Goal: Information Seeking & Learning: Learn about a topic

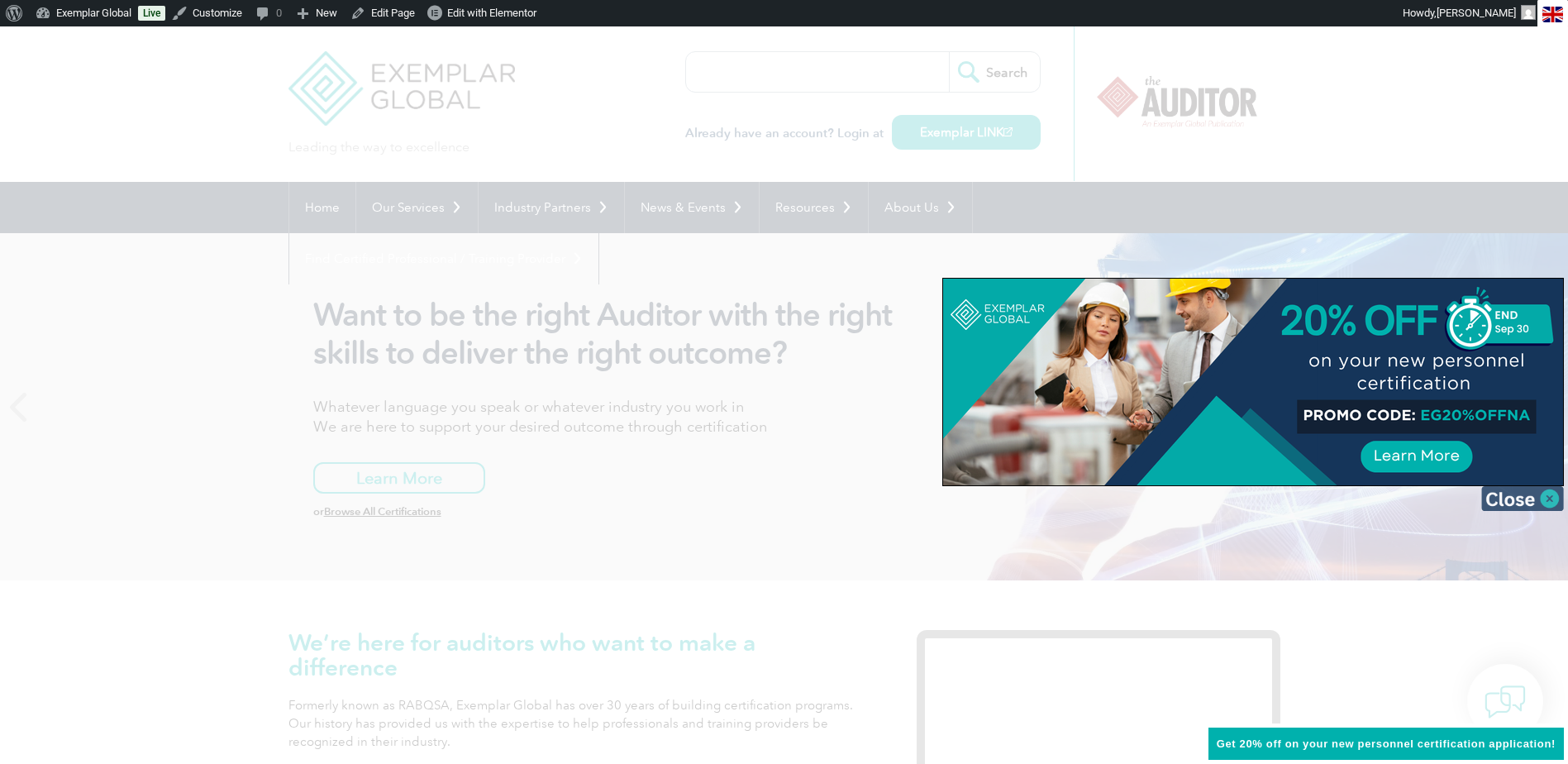
drag, startPoint x: 1555, startPoint y: 495, endPoint x: 1515, endPoint y: 483, distance: 41.8
click at [1554, 495] on img at bounding box center [1523, 498] width 83 height 25
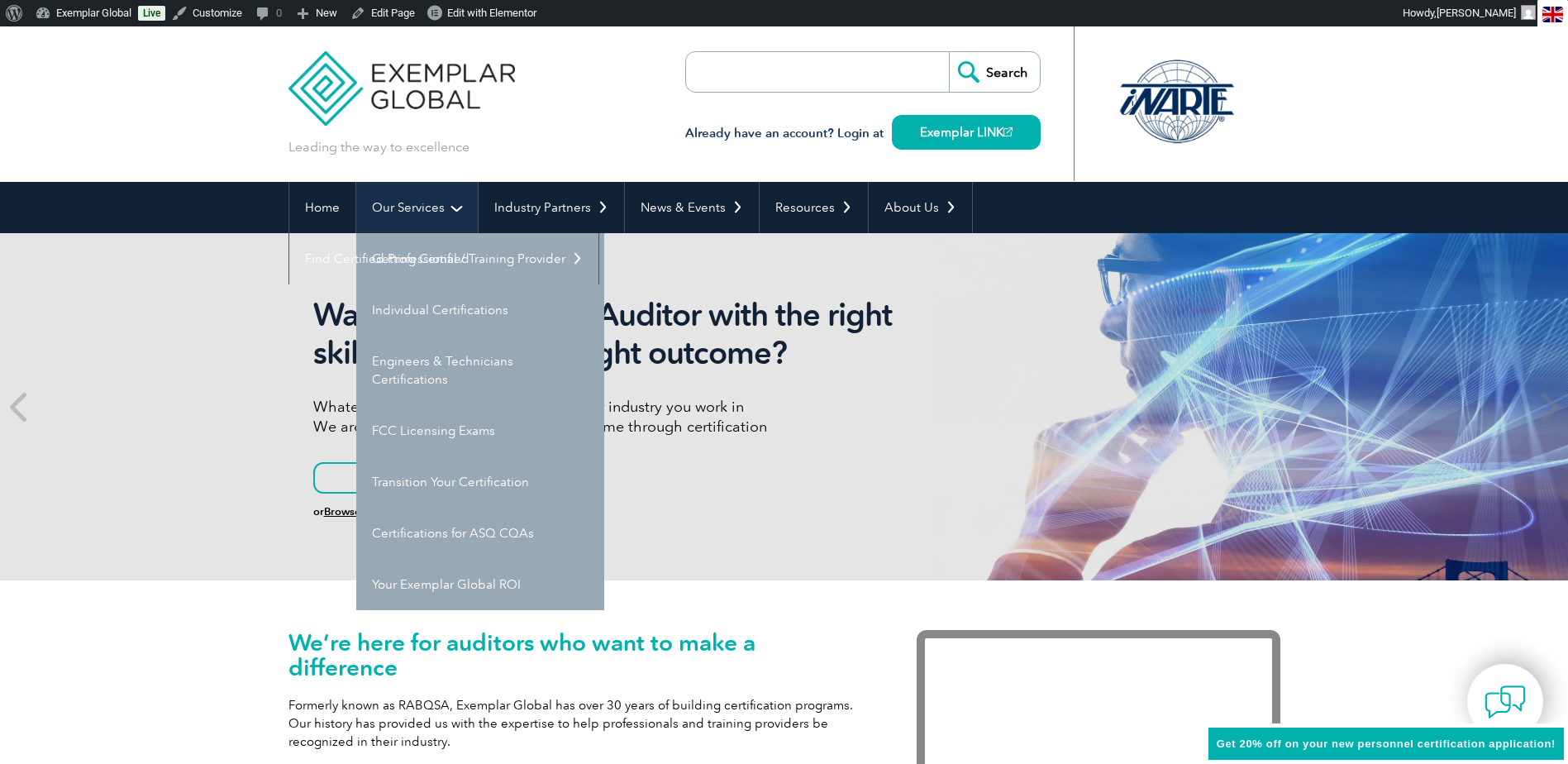
click at [433, 210] on link "Our Services" at bounding box center [417, 207] width 122 height 51
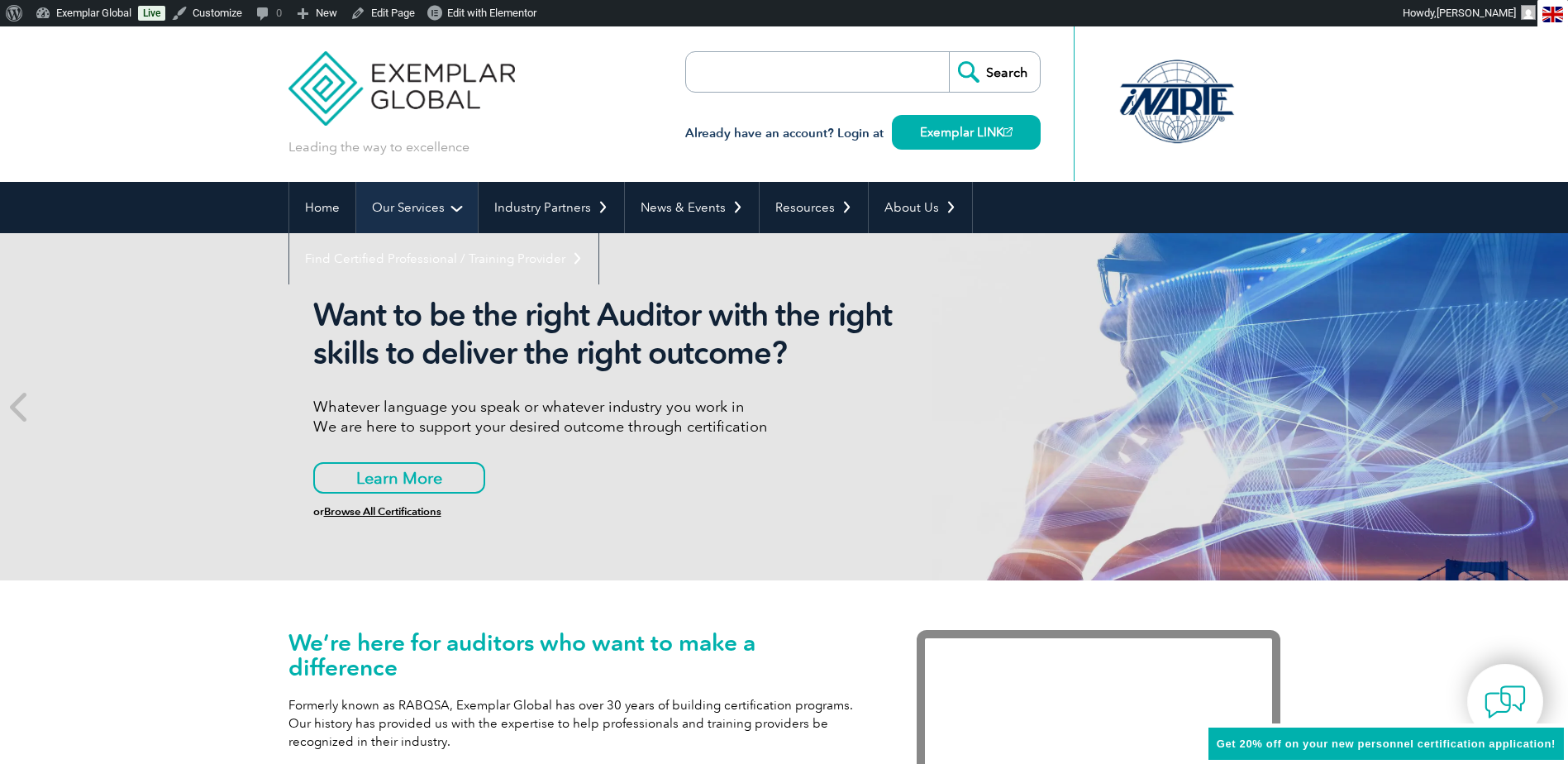
click at [433, 210] on link "Our Services" at bounding box center [417, 207] width 122 height 51
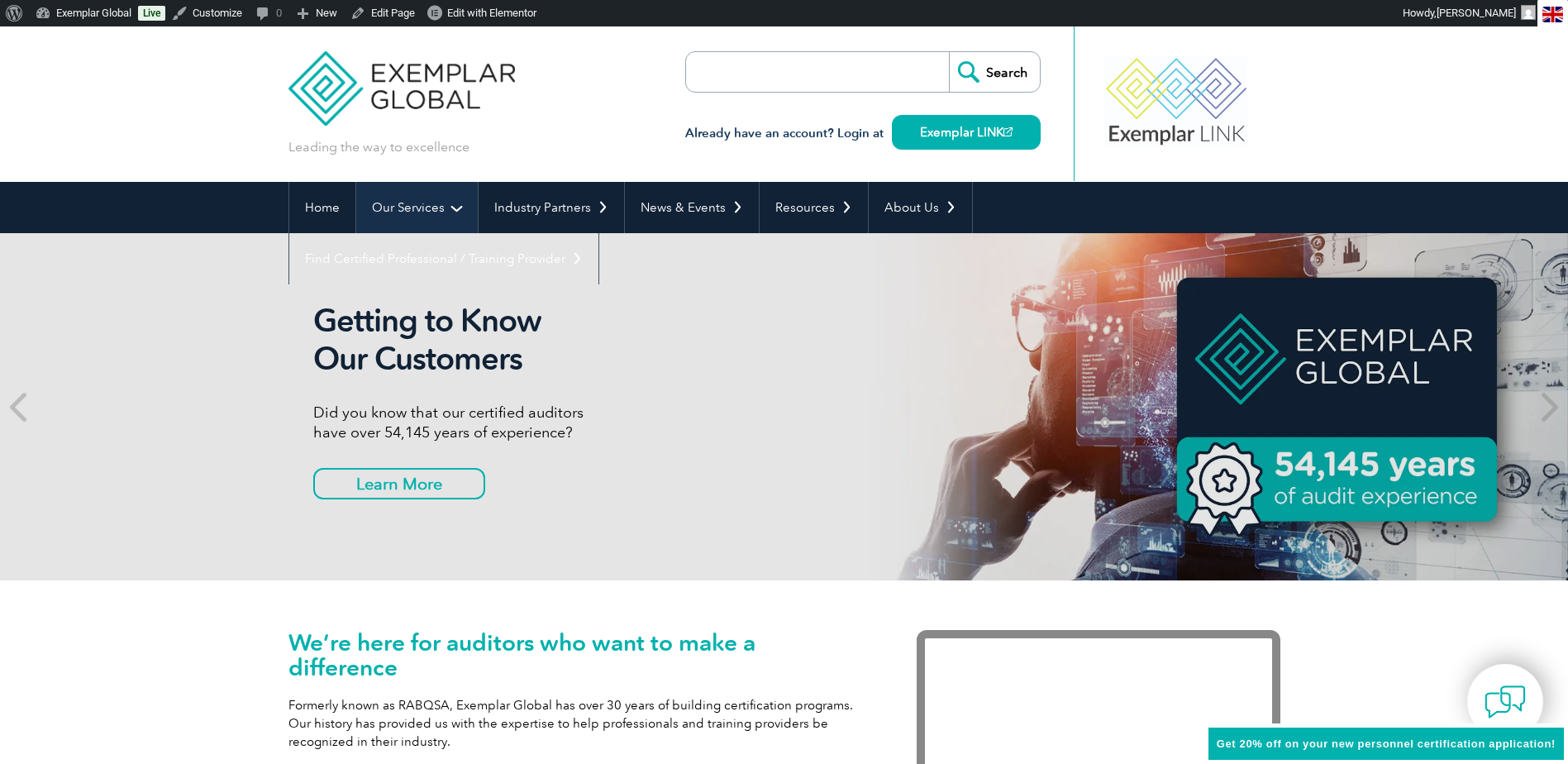
click at [450, 209] on link "Our Services" at bounding box center [417, 207] width 122 height 51
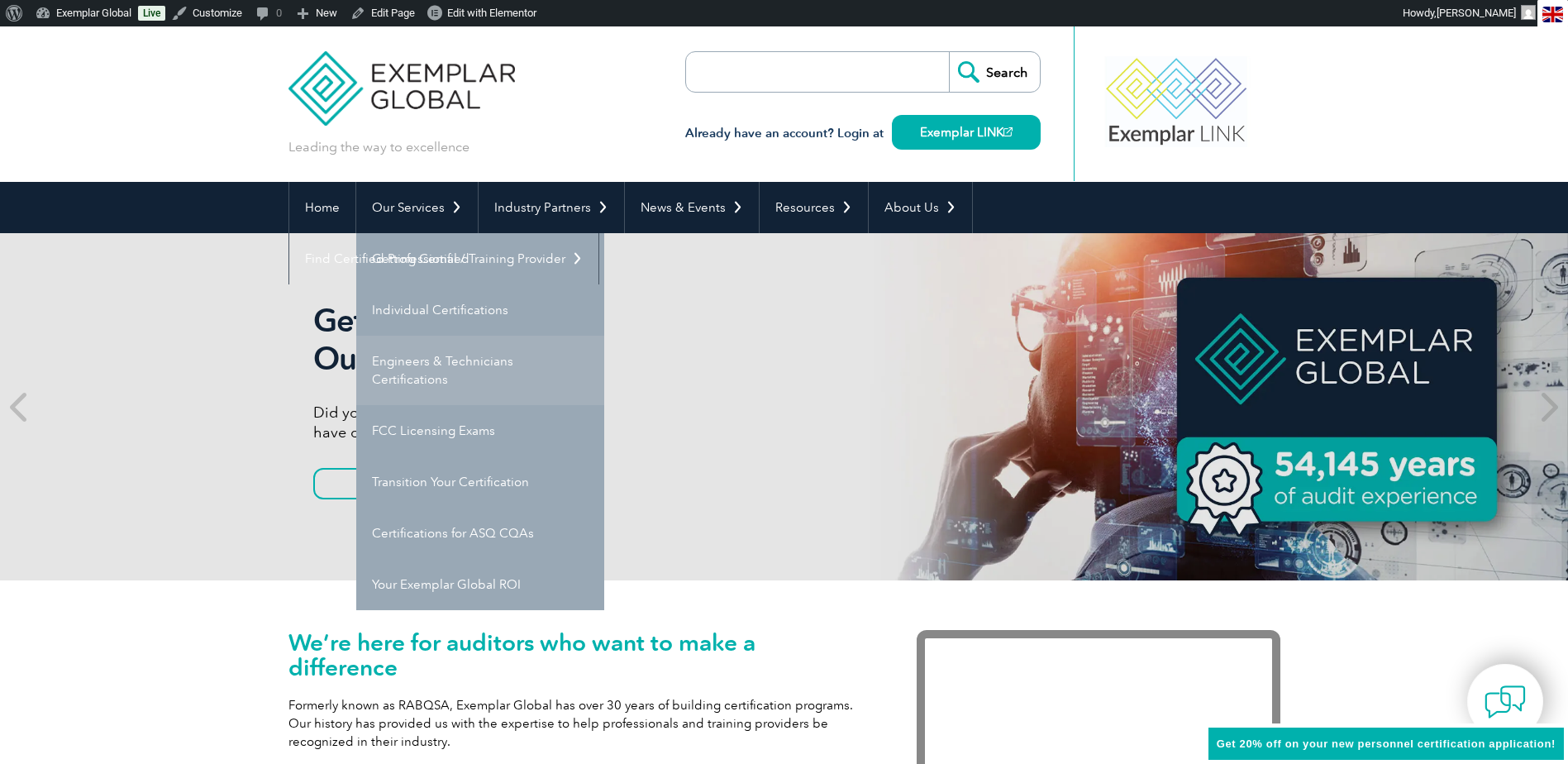
click at [426, 363] on link "Engineers & Technicians Certifications" at bounding box center [480, 370] width 248 height 70
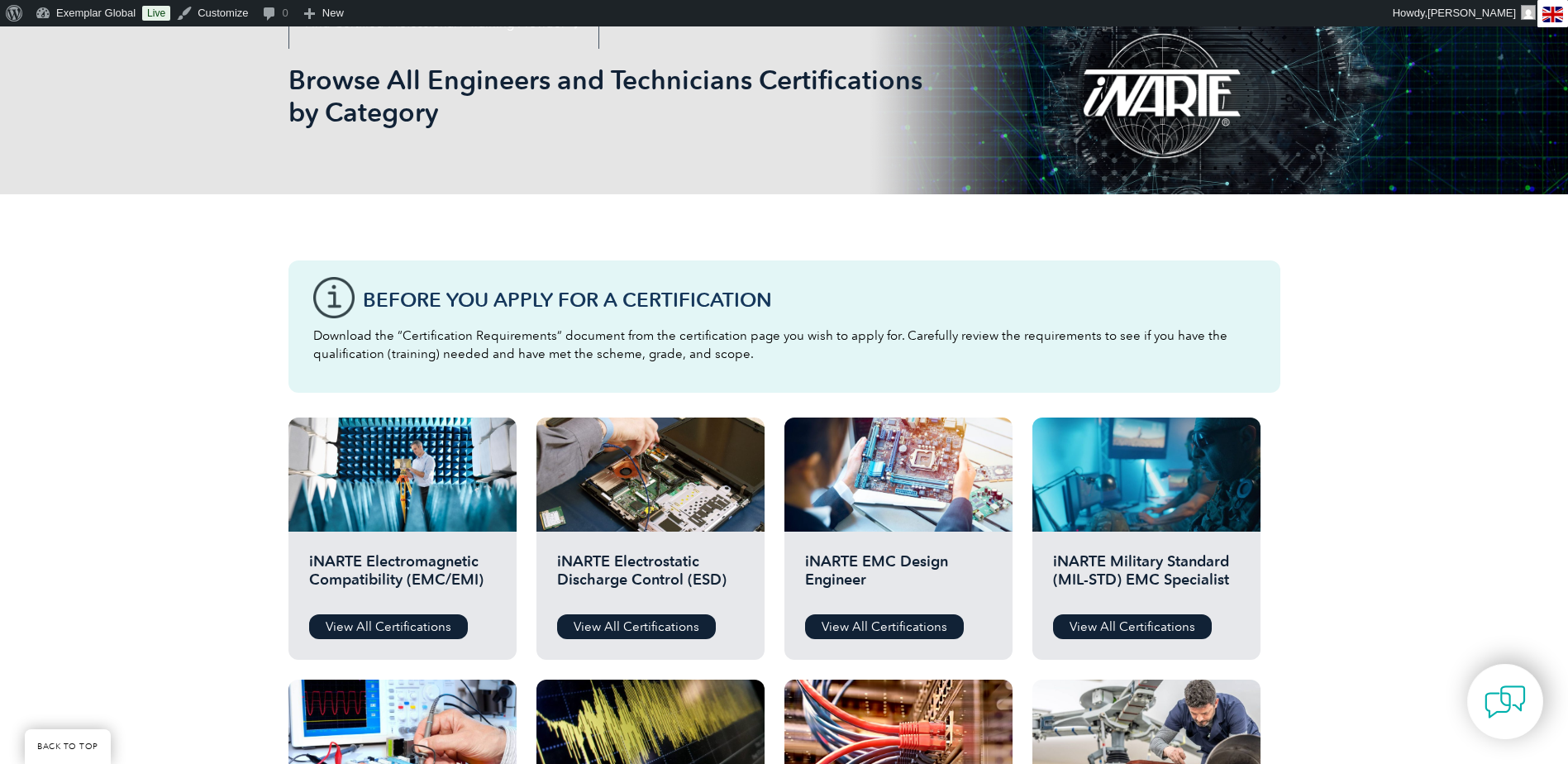
scroll to position [248, 0]
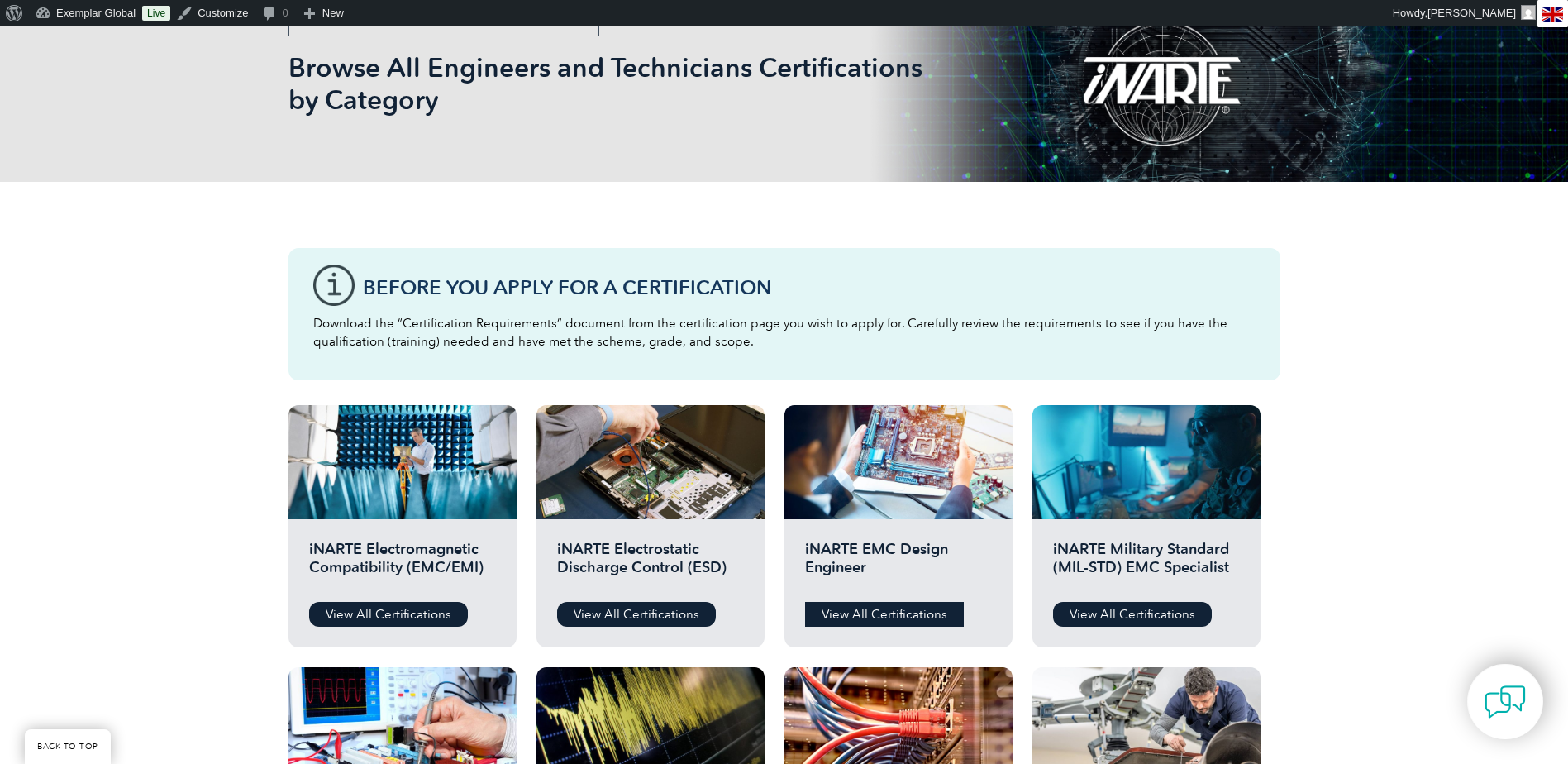
click at [870, 615] on link "View All Certifications" at bounding box center [884, 614] width 158 height 25
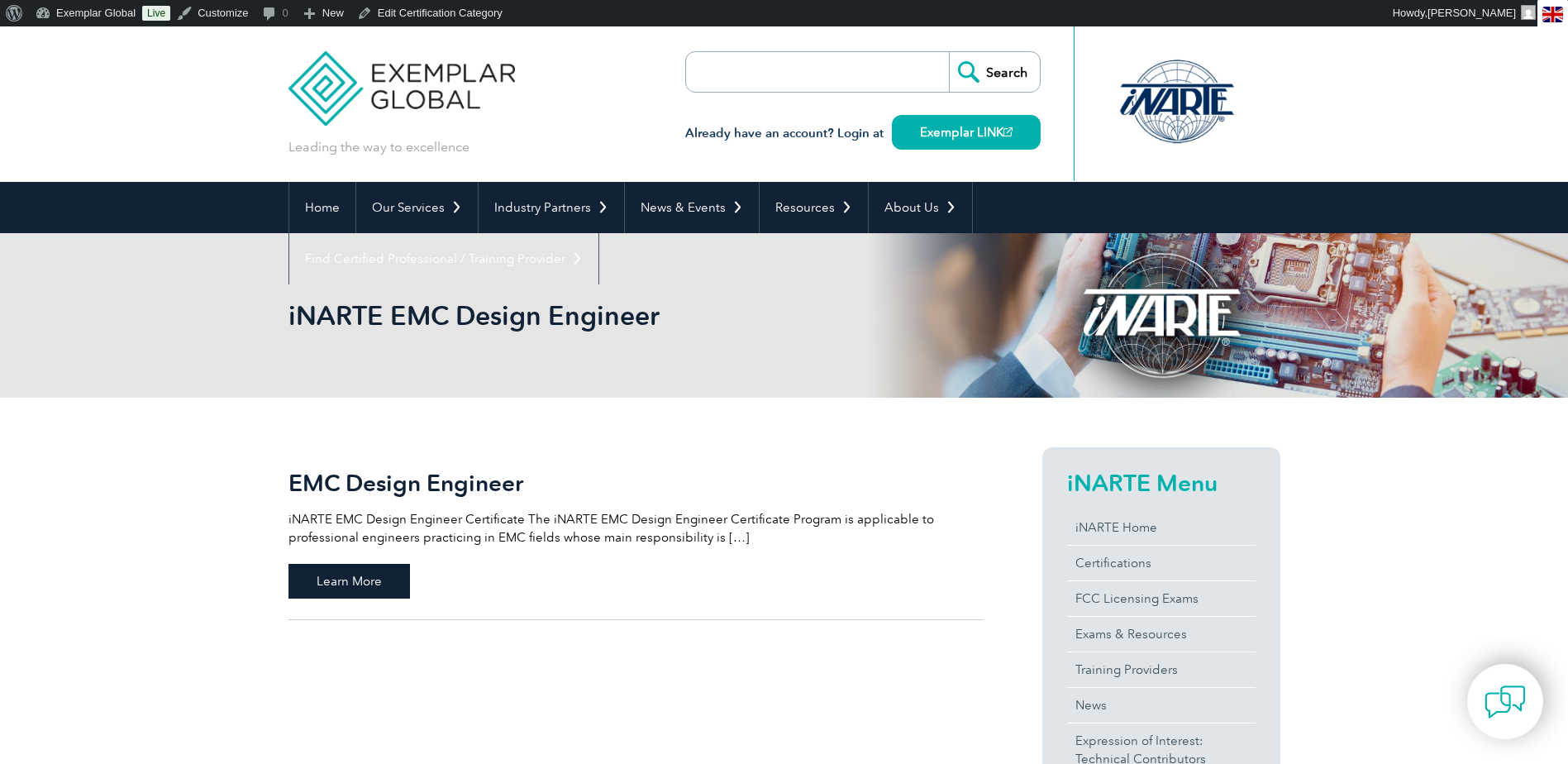
click at [381, 570] on span "Learn More" at bounding box center [350, 581] width 122 height 35
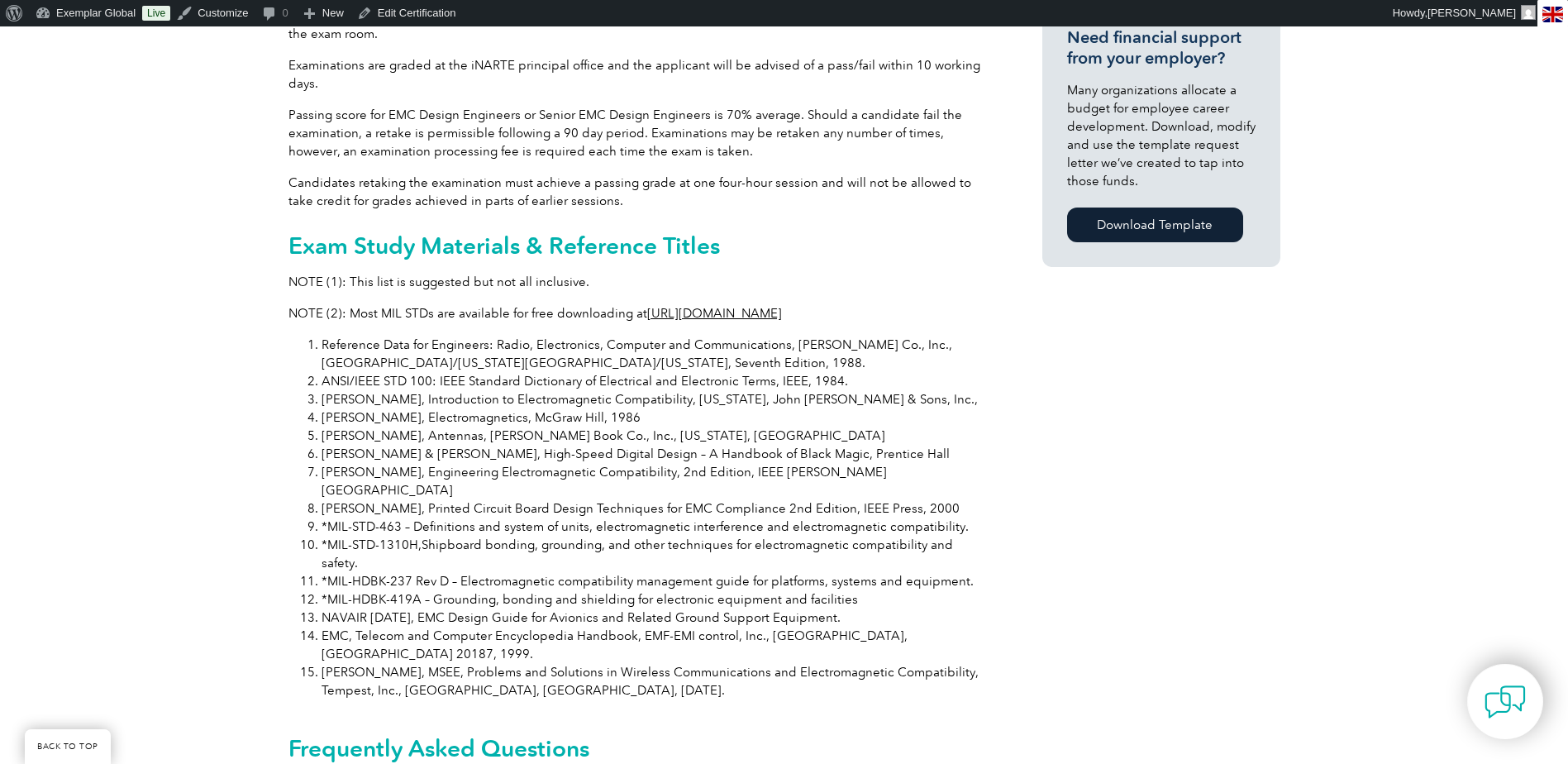
scroll to position [1240, 0]
